Goal: Task Accomplishment & Management: Manage account settings

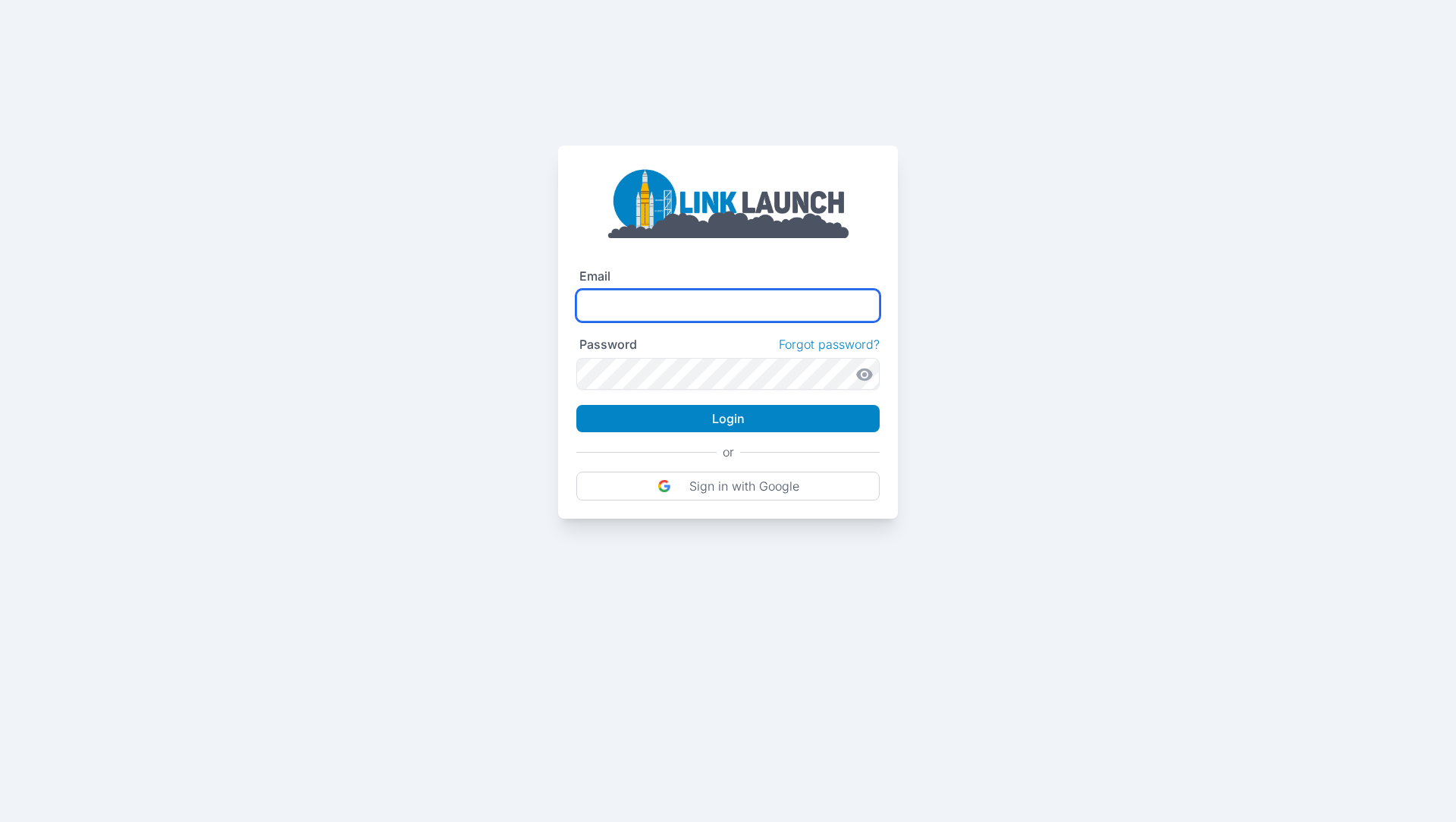
click at [697, 305] on input "text" at bounding box center [728, 306] width 303 height 32
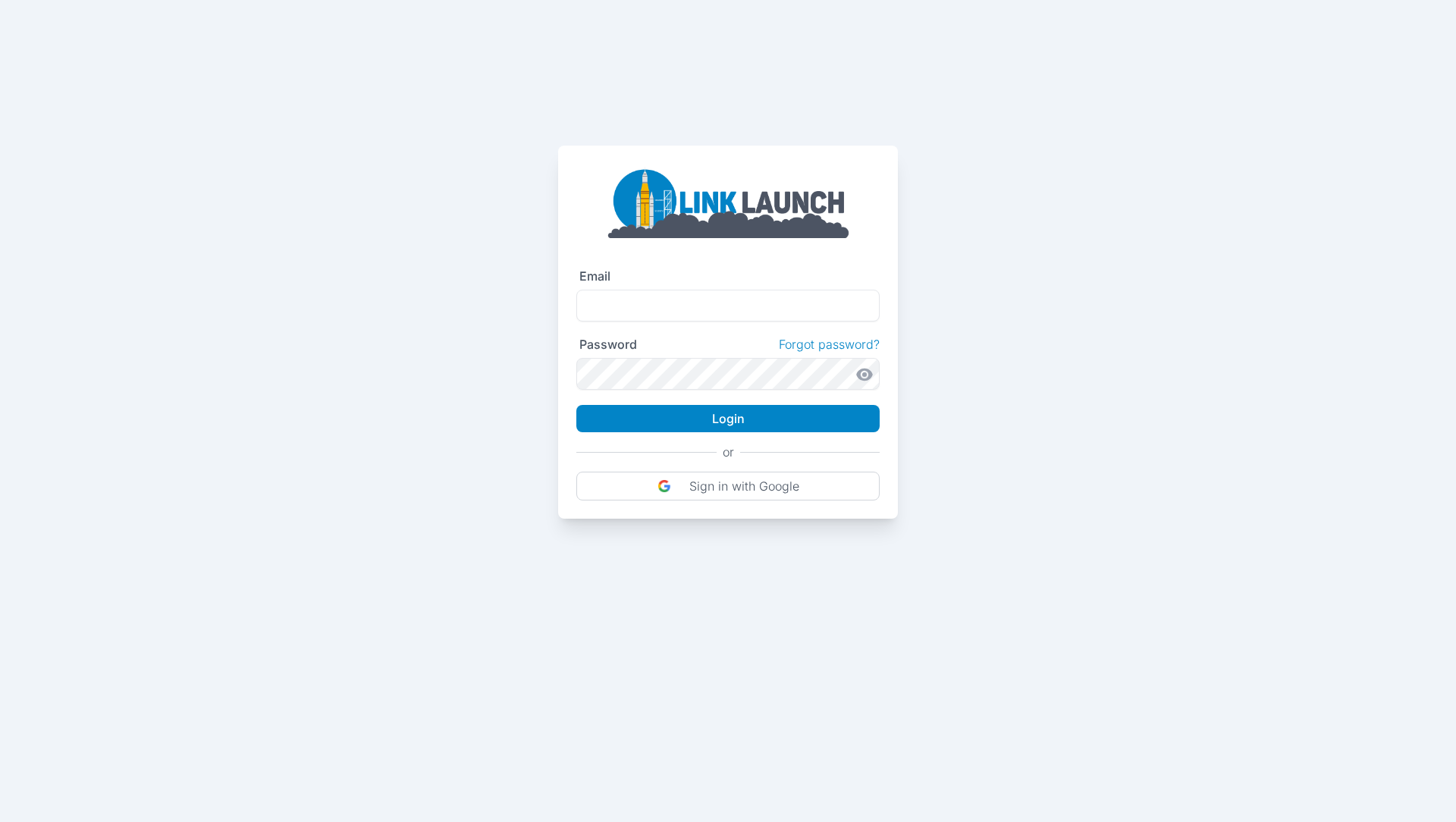
click at [1022, 337] on div "Email Password Forgot password? Login or Sign in with Google" at bounding box center [728, 259] width 1456 height 519
click at [838, 345] on link "Forgot password?" at bounding box center [829, 345] width 101 height 15
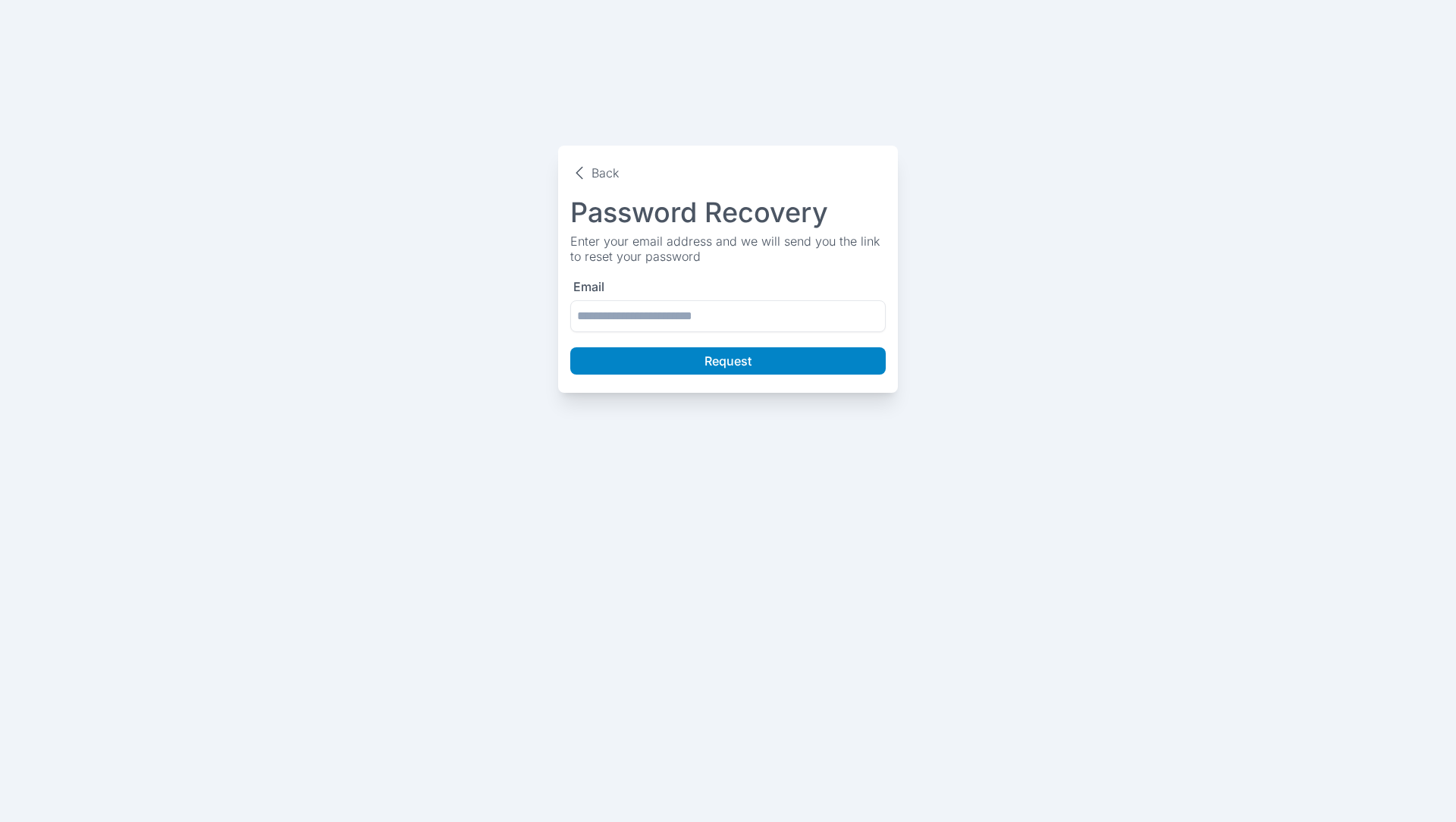
click at [734, 298] on div "Email" at bounding box center [727, 305] width 315 height 53
drag, startPoint x: 734, startPoint y: 298, endPoint x: 761, endPoint y: 317, distance: 33.0
click at [761, 317] on div "Email" at bounding box center [727, 305] width 315 height 53
click at [761, 317] on input "text" at bounding box center [727, 316] width 315 height 32
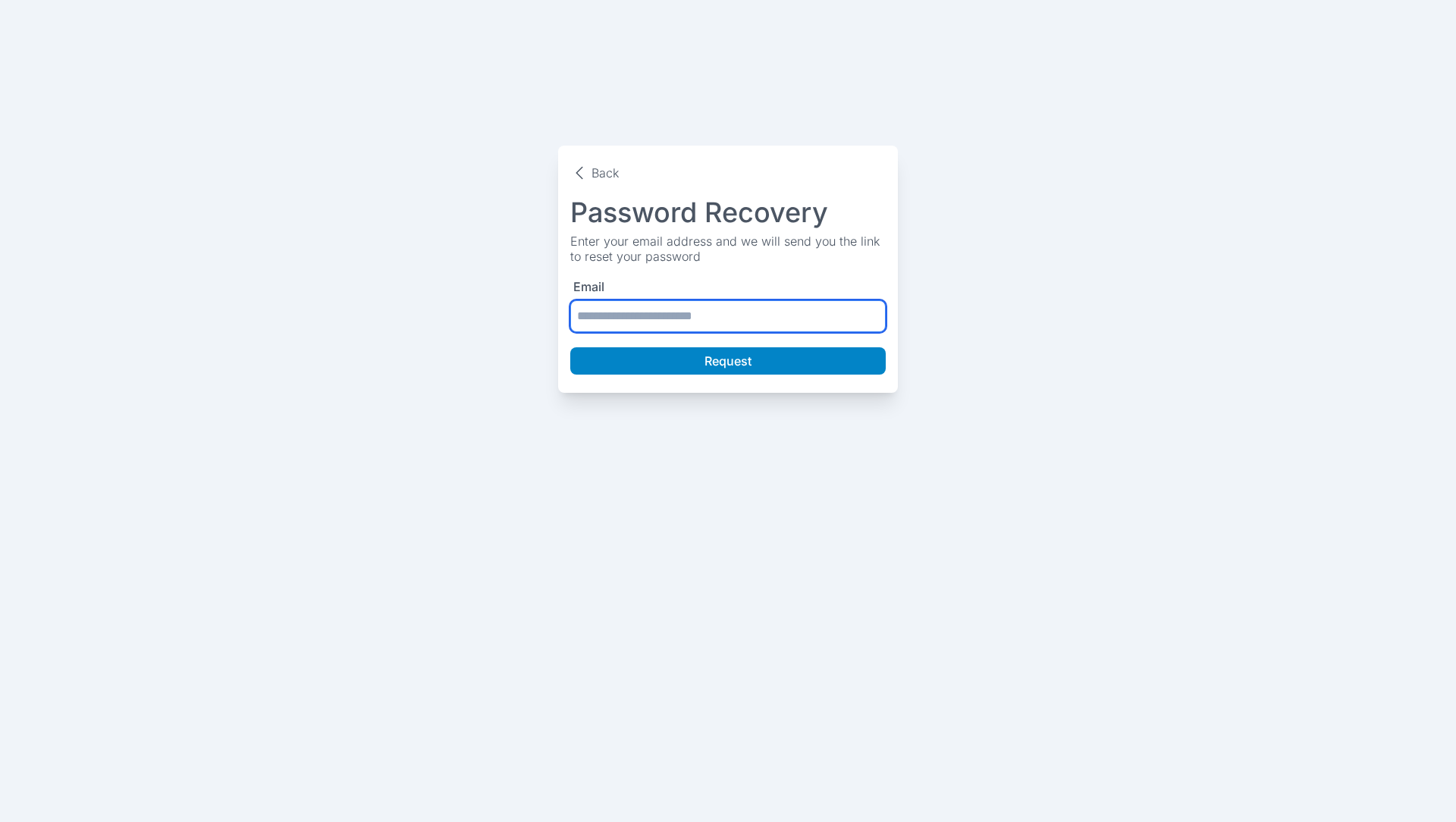
click at [761, 317] on input "text" at bounding box center [727, 316] width 315 height 32
type input "**********"
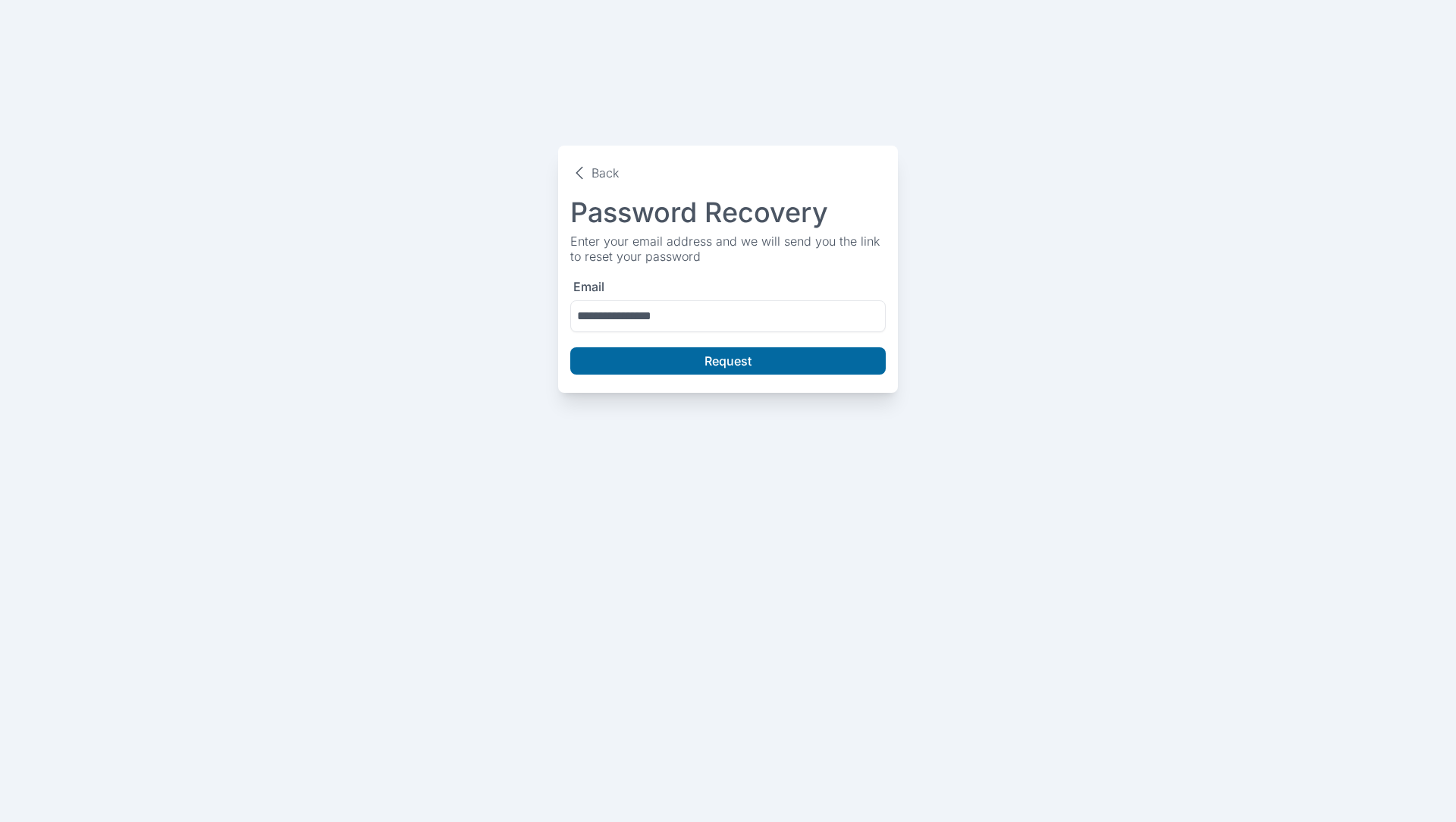
click at [878, 366] on button "Request" at bounding box center [727, 360] width 315 height 27
